Goal: Find specific page/section: Find specific page/section

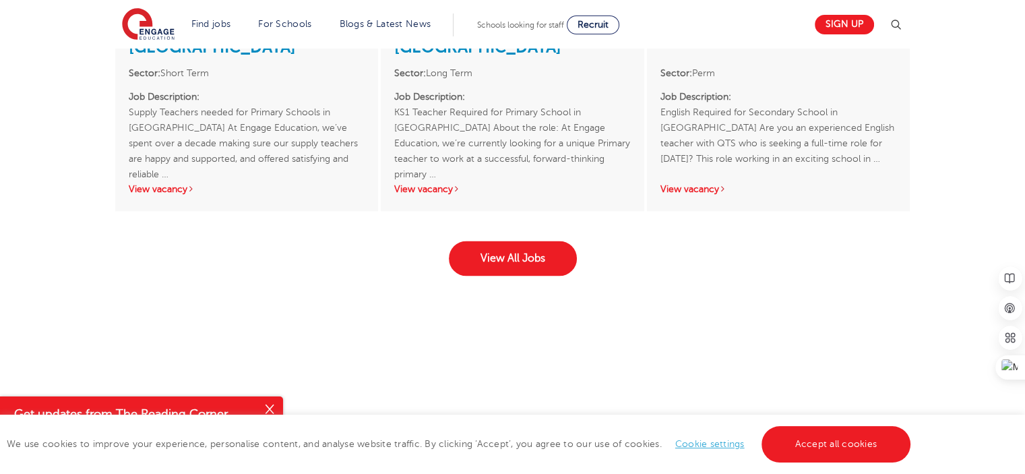
scroll to position [2161, 0]
click at [487, 240] on link "View All Jobs" at bounding box center [513, 257] width 128 height 35
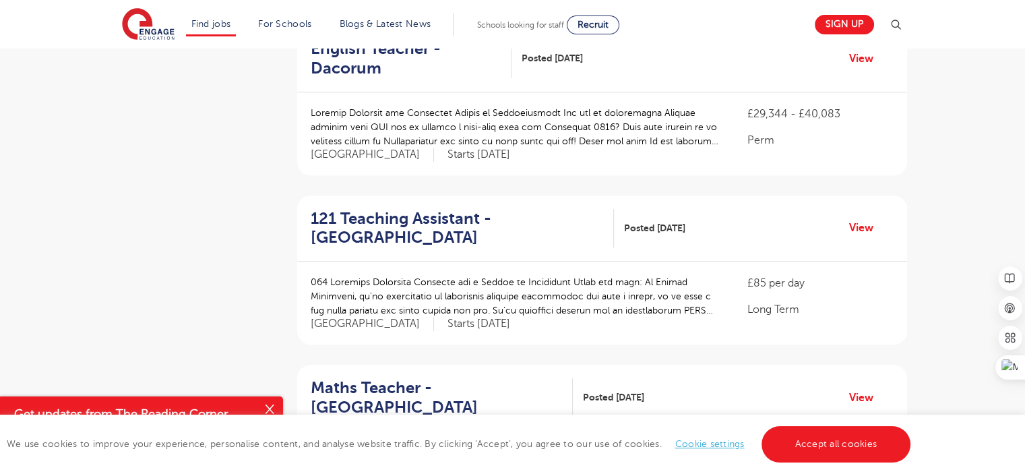
scroll to position [1035, 0]
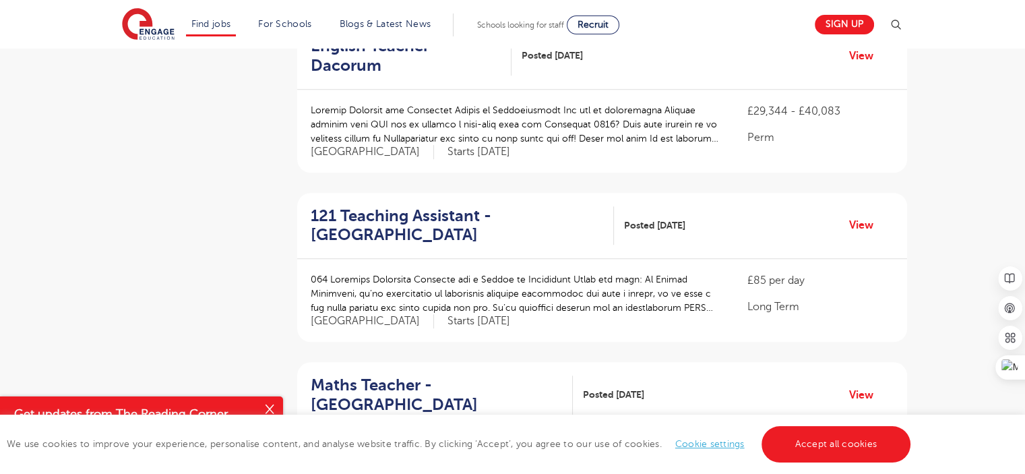
click at [487, 272] on p at bounding box center [516, 293] width 410 height 42
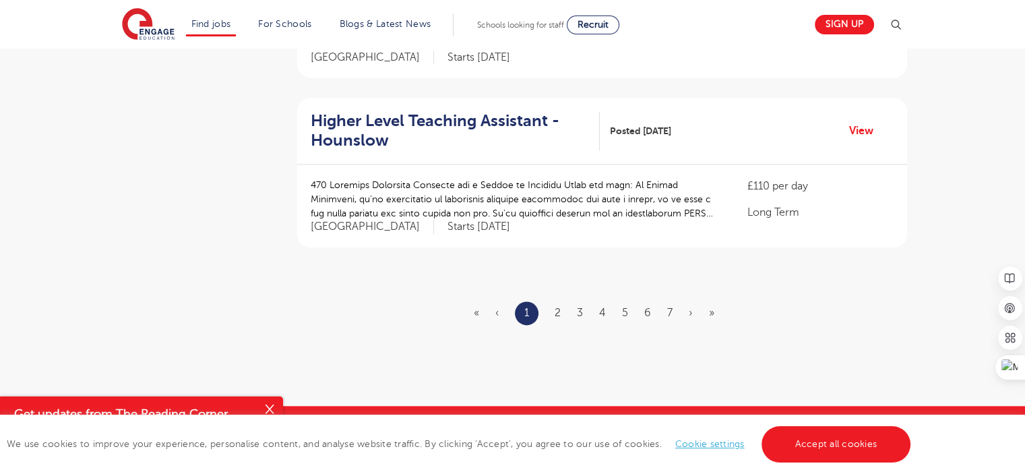
scroll to position [1644, 0]
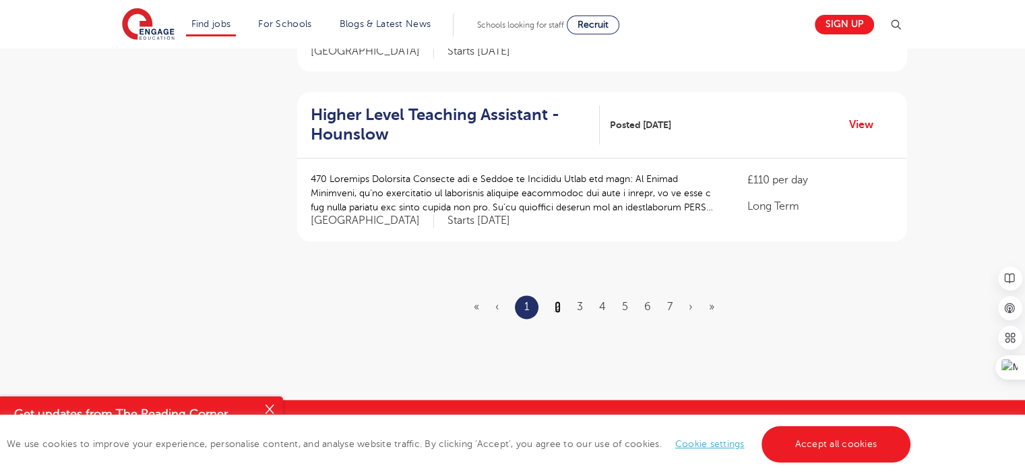
click at [556, 301] on link "2" at bounding box center [558, 307] width 6 height 12
